Goal: Task Accomplishment & Management: Manage account settings

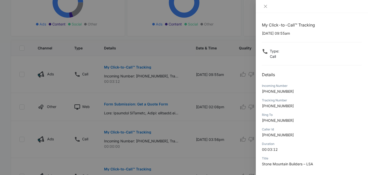
scroll to position [43, 0]
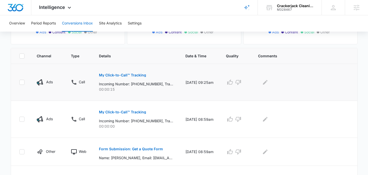
scroll to position [99, 0]
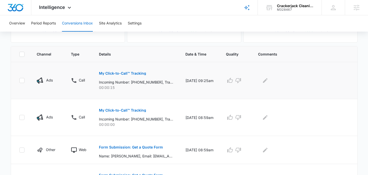
click at [117, 75] on p "My Click-to-Call™ Tracking" at bounding box center [122, 74] width 47 height 4
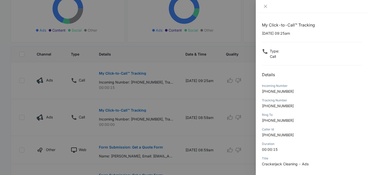
scroll to position [51, 0]
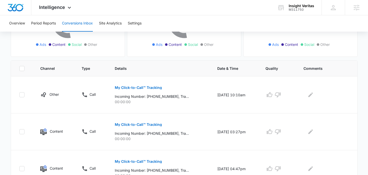
scroll to position [86, 0]
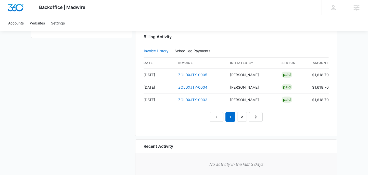
scroll to position [502, 0]
click at [259, 117] on icon "Next Page" at bounding box center [256, 117] width 6 height 6
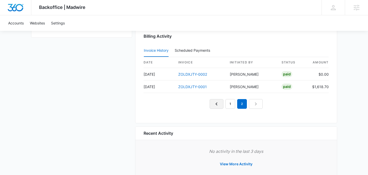
click at [214, 106] on icon "Previous Page" at bounding box center [217, 104] width 6 height 6
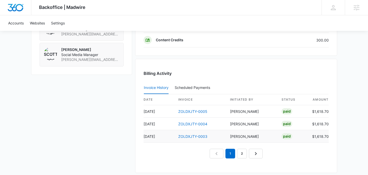
scroll to position [463, 0]
